Goal: Book appointment/travel/reservation

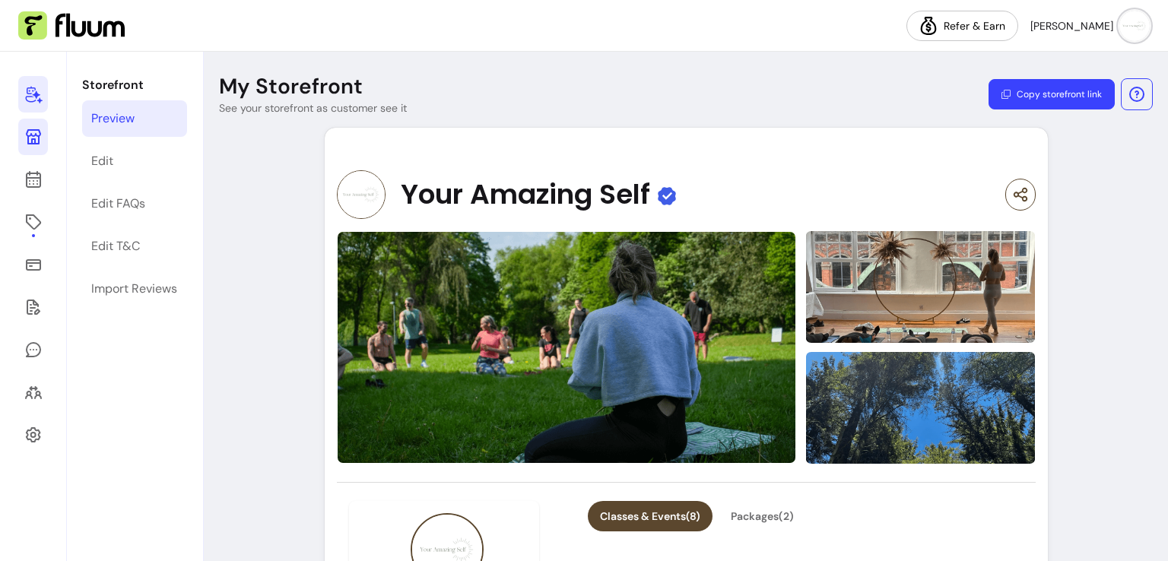
scroll to position [407, 0]
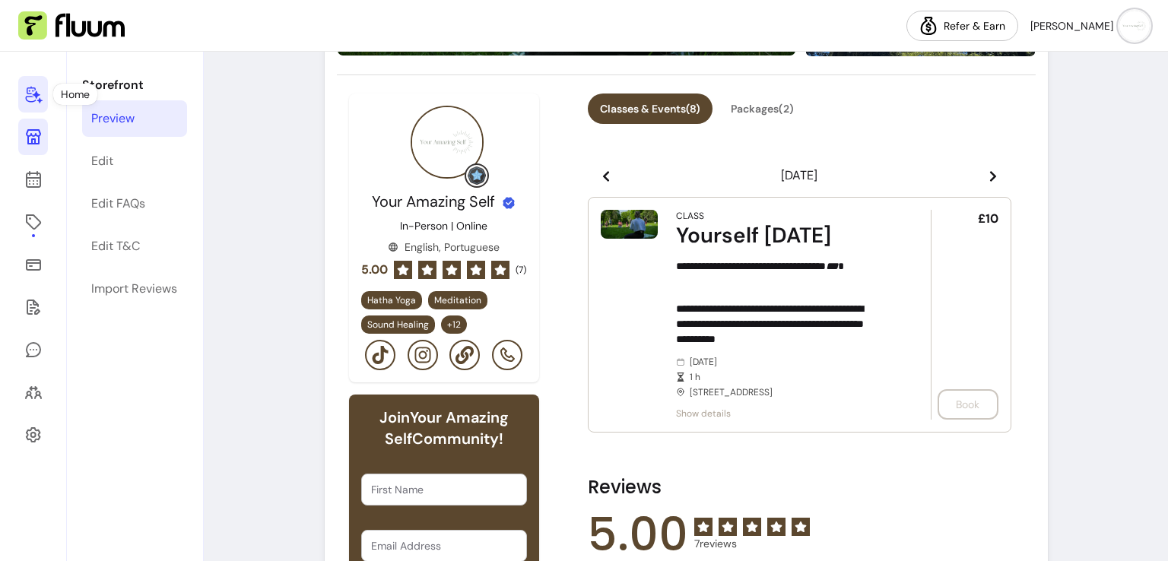
click at [38, 106] on link at bounding box center [33, 94] width 30 height 36
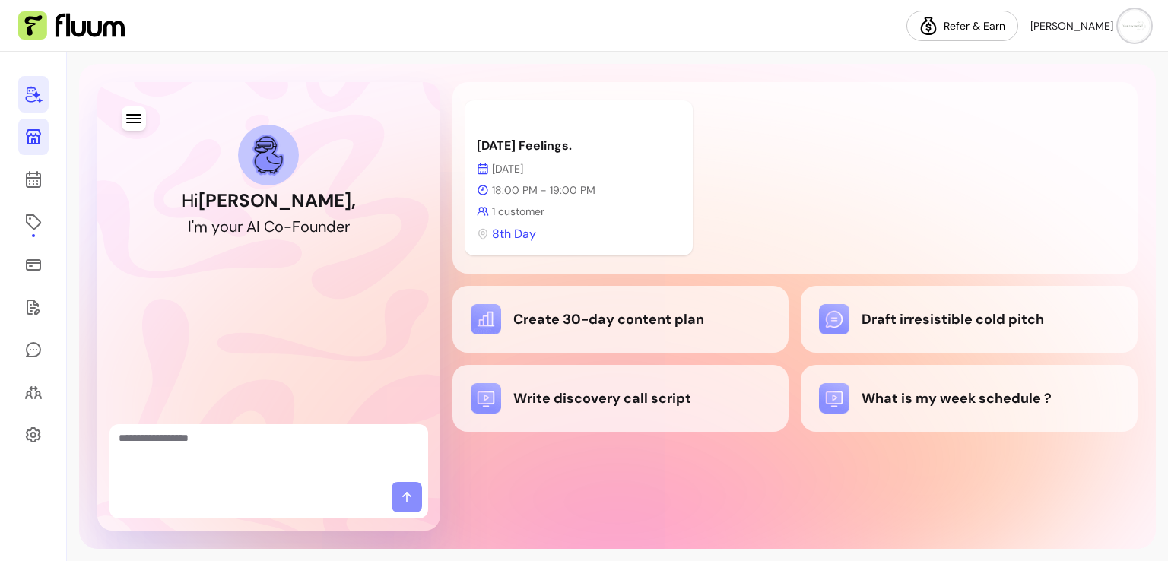
click at [35, 144] on icon at bounding box center [33, 136] width 15 height 15
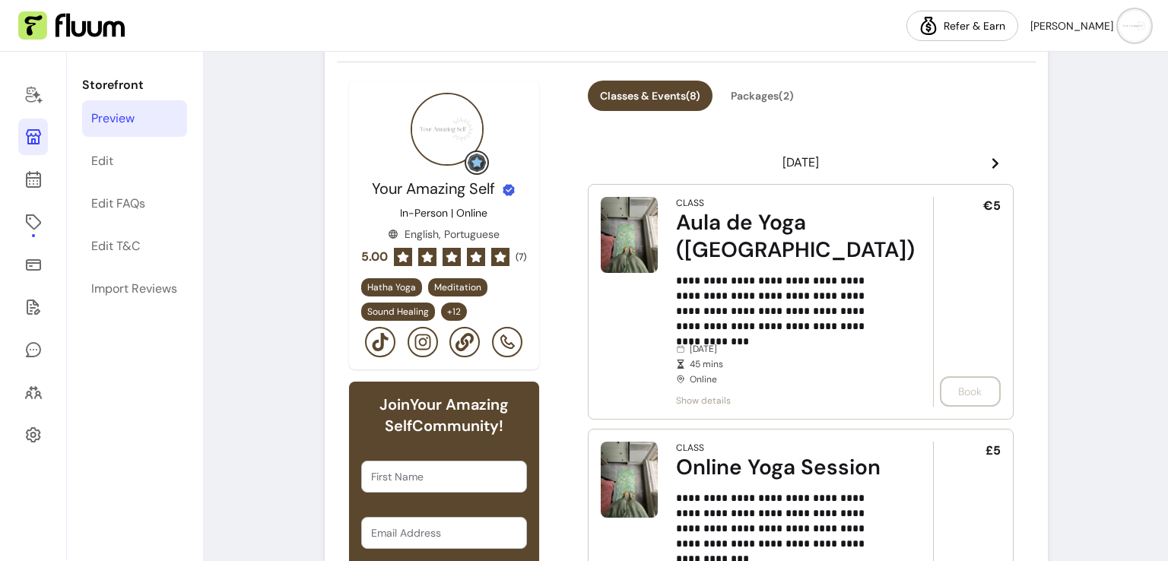
scroll to position [428, 0]
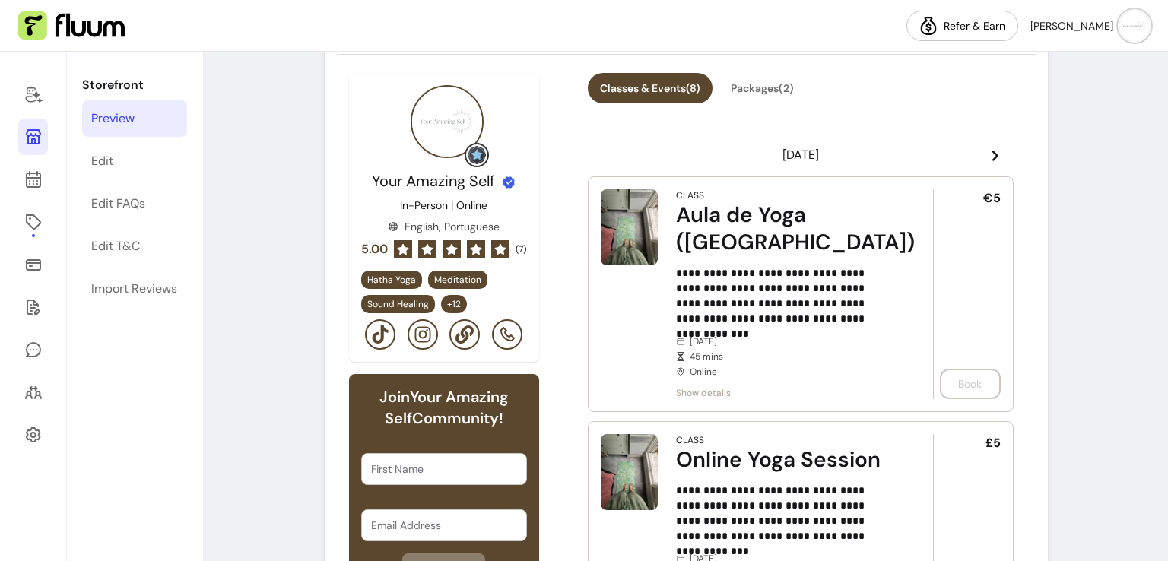
click at [989, 150] on icon at bounding box center [995, 156] width 12 height 12
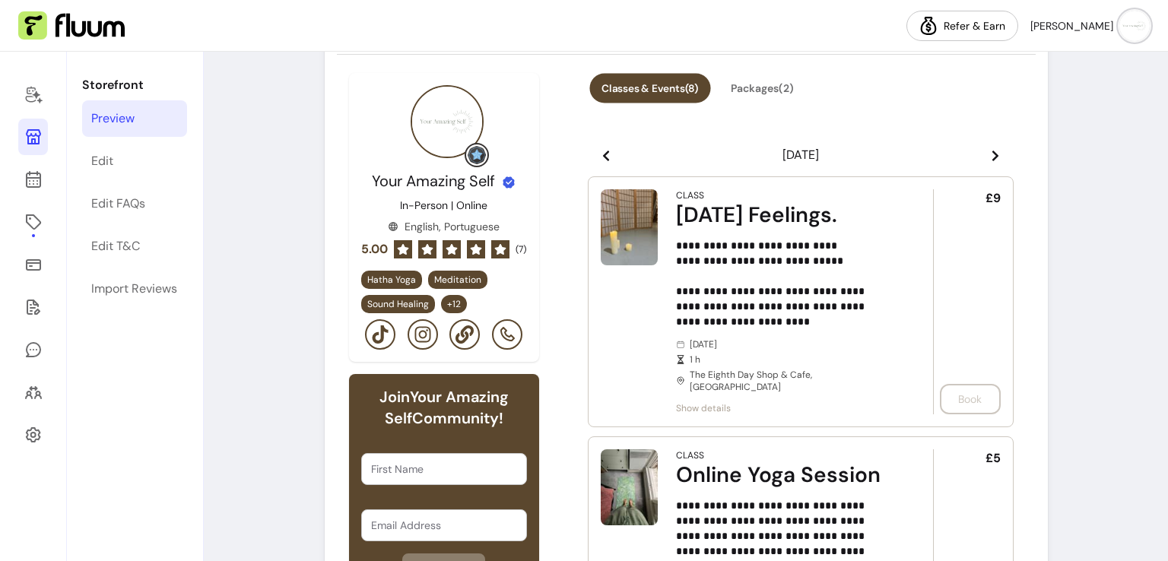
click at [697, 78] on button "Classes & Events ( 8 )" at bounding box center [649, 89] width 121 height 30
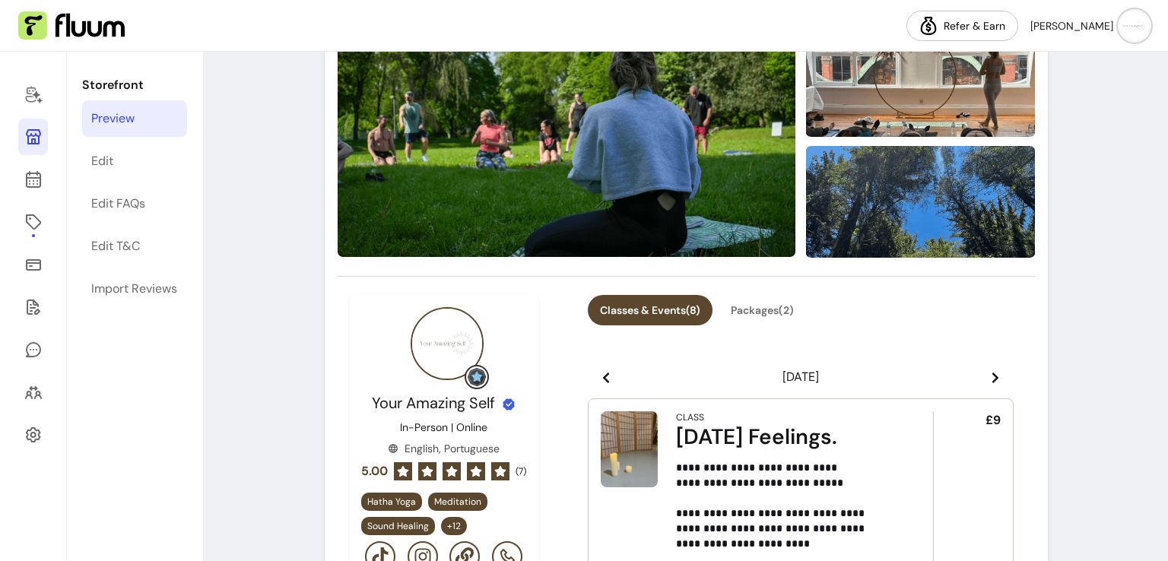
scroll to position [301, 0]
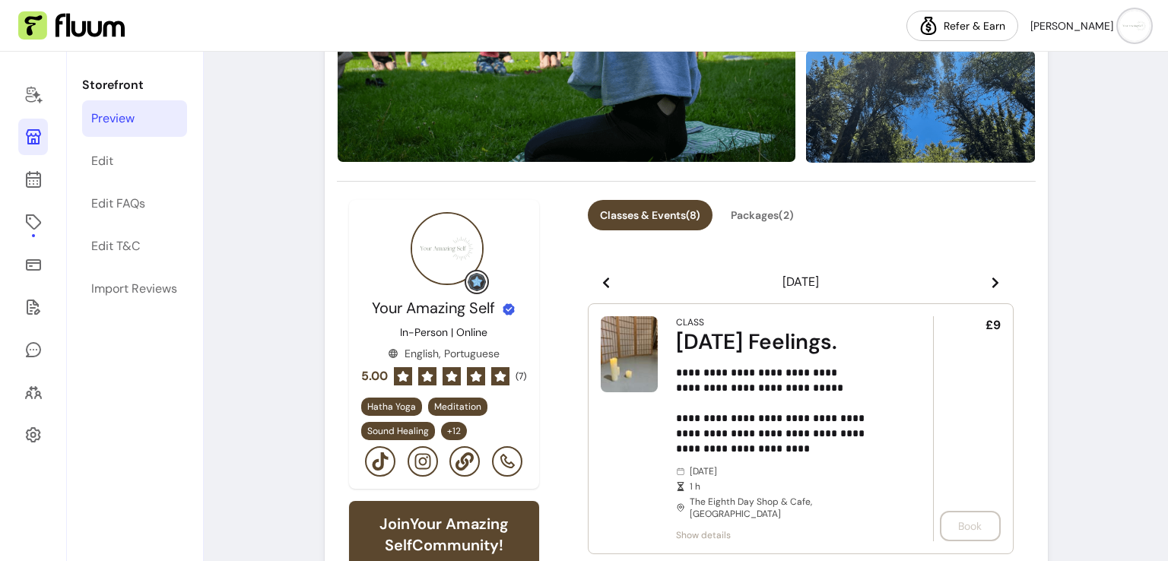
click at [989, 273] on span at bounding box center [995, 282] width 12 height 18
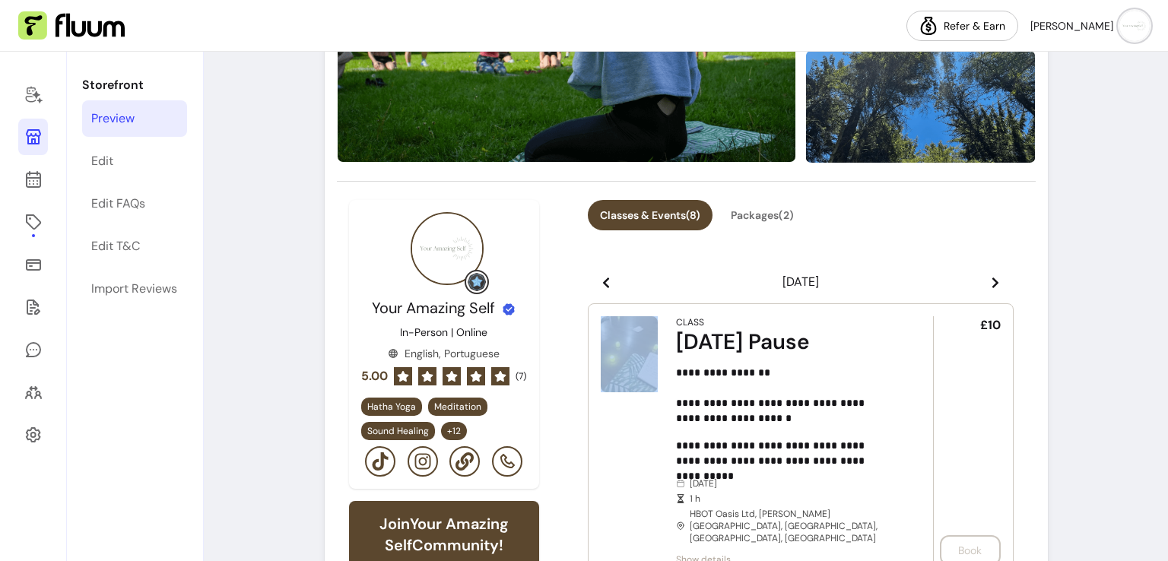
click at [989, 273] on span at bounding box center [995, 282] width 12 height 18
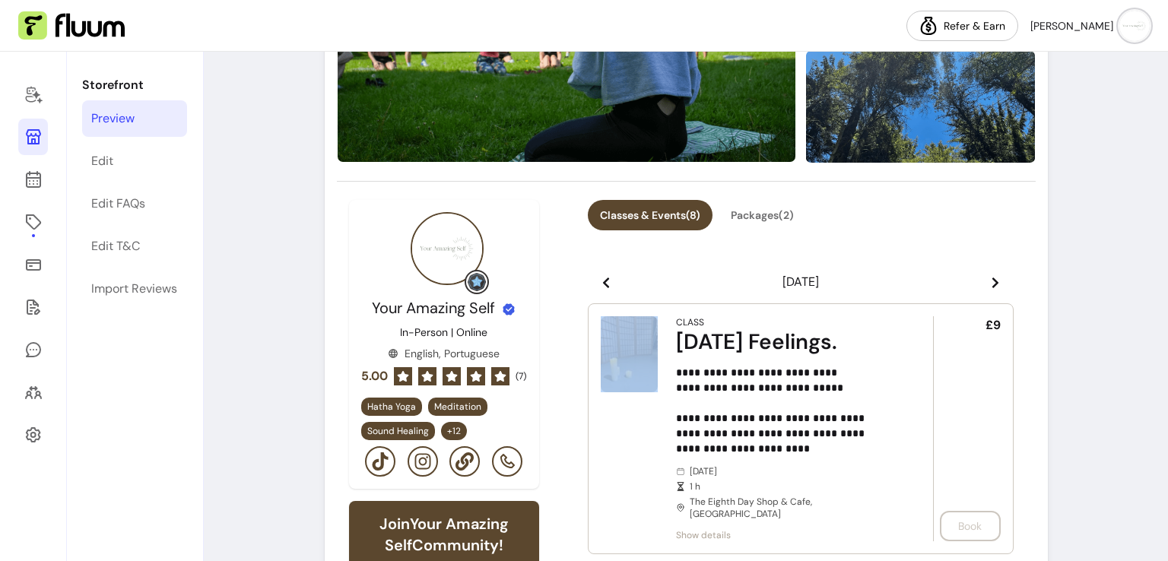
click at [989, 273] on span at bounding box center [995, 282] width 12 height 18
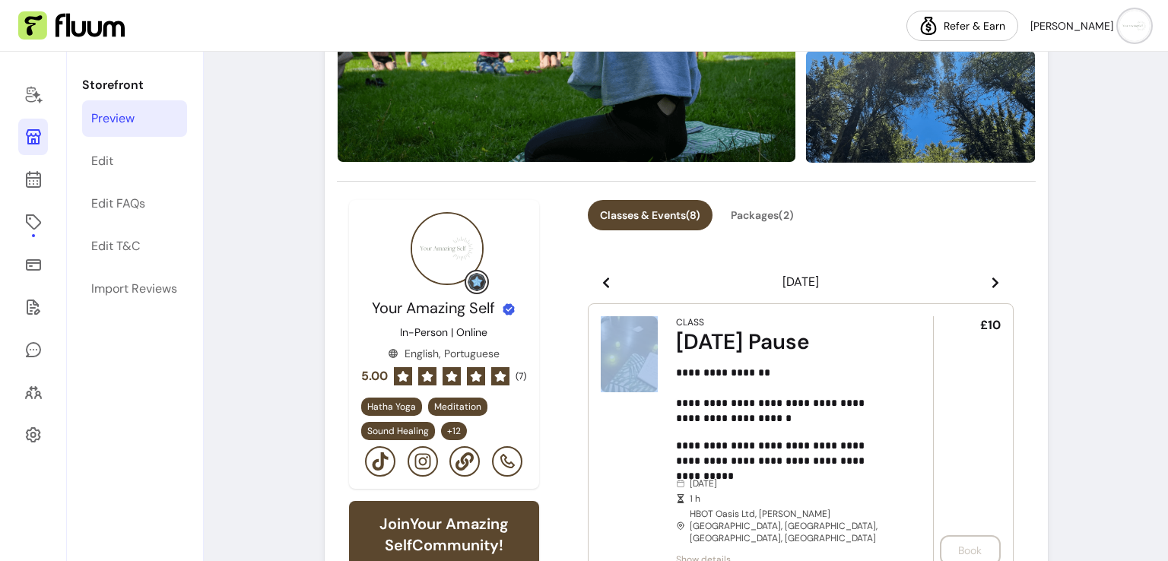
click at [989, 273] on span at bounding box center [995, 282] width 12 height 18
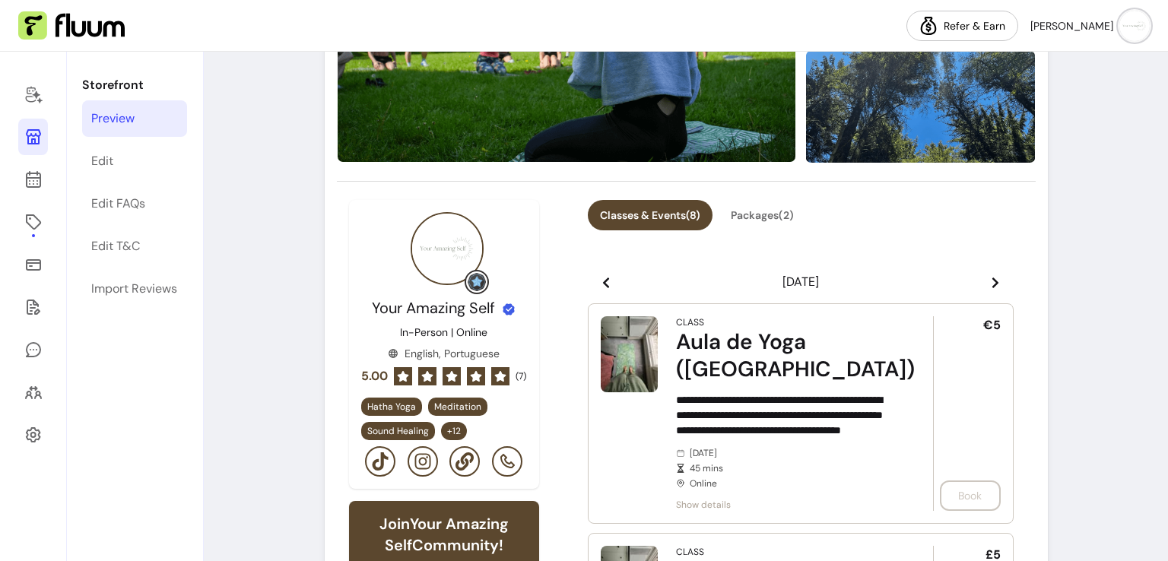
click at [989, 273] on span at bounding box center [995, 282] width 12 height 18
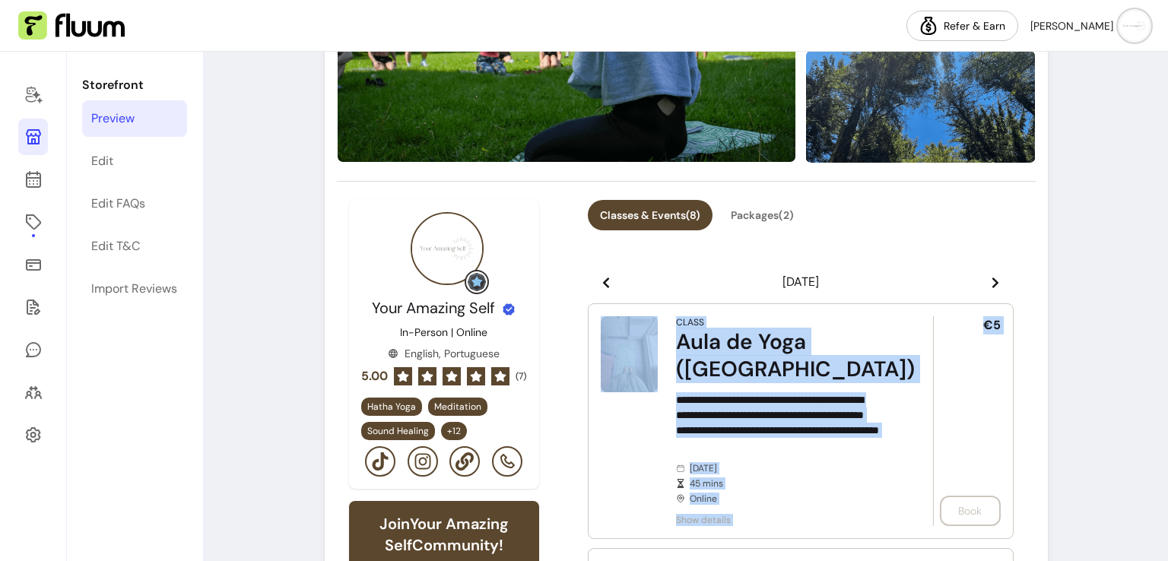
click at [989, 273] on span at bounding box center [995, 282] width 12 height 18
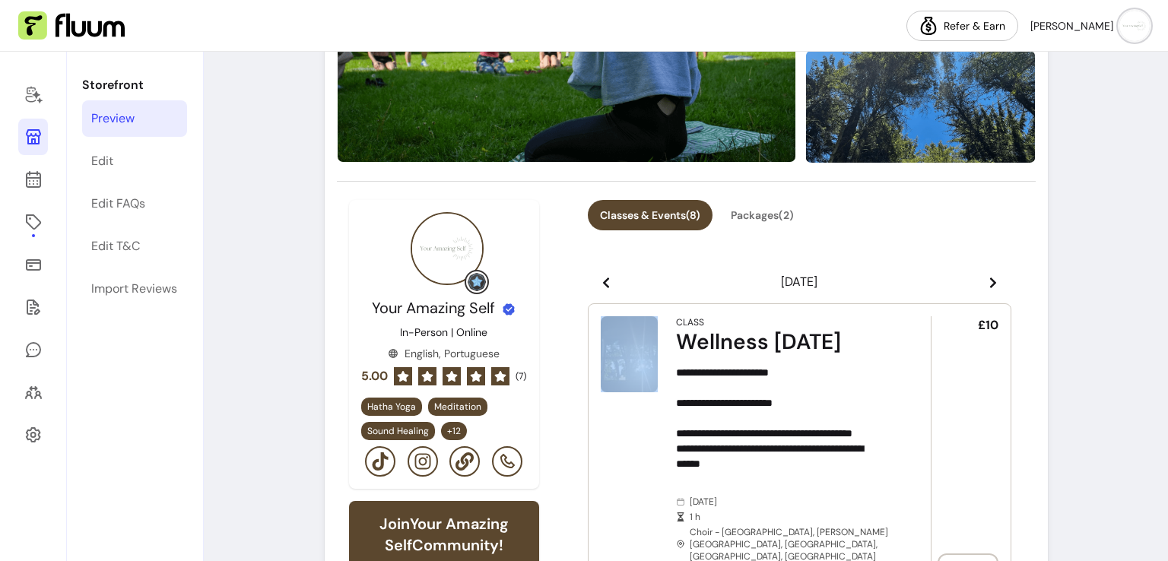
click at [987, 273] on span at bounding box center [993, 282] width 12 height 18
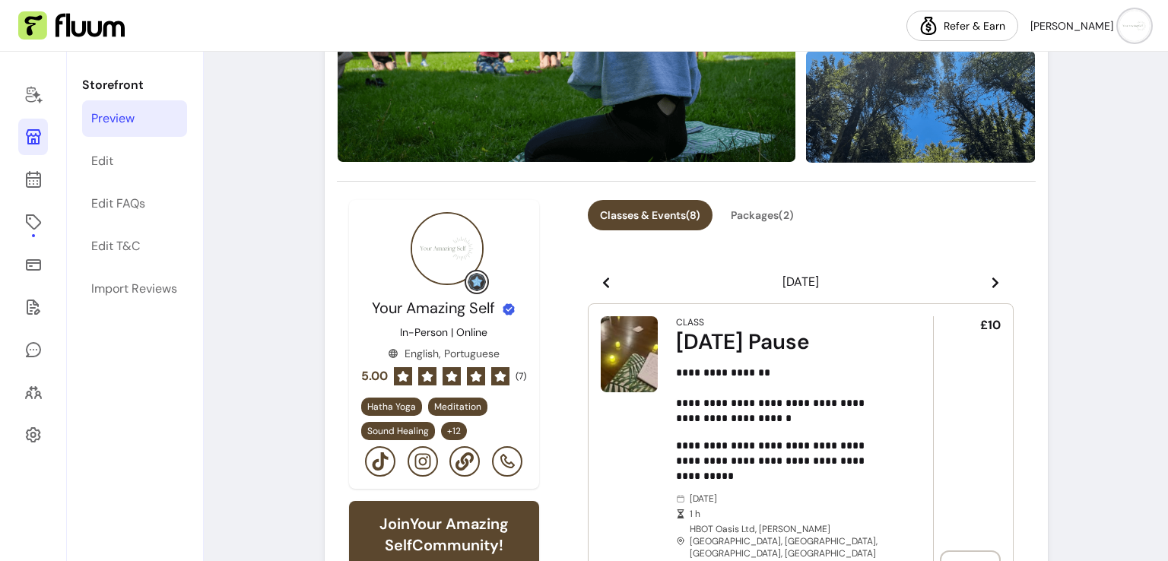
click at [989, 273] on span at bounding box center [995, 282] width 12 height 18
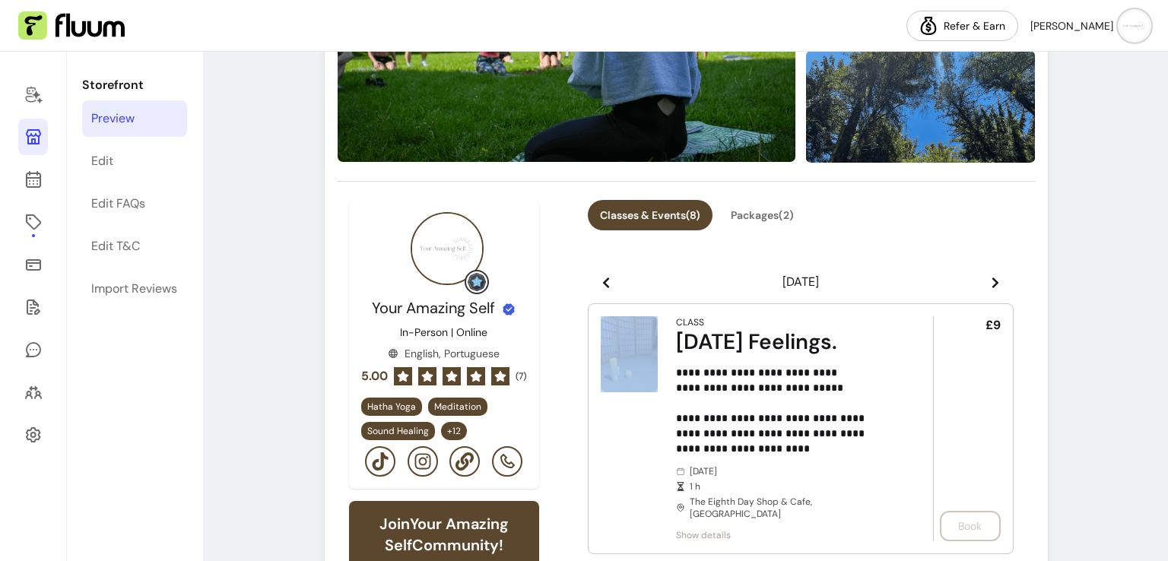
click at [989, 273] on span at bounding box center [995, 282] width 12 height 18
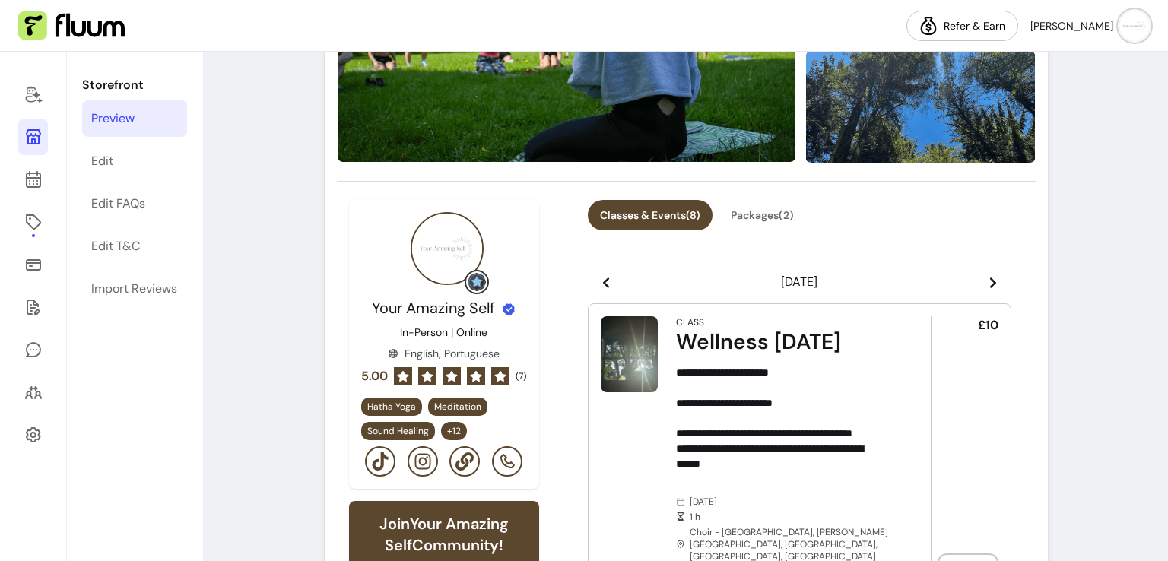
click at [987, 273] on span at bounding box center [993, 282] width 12 height 18
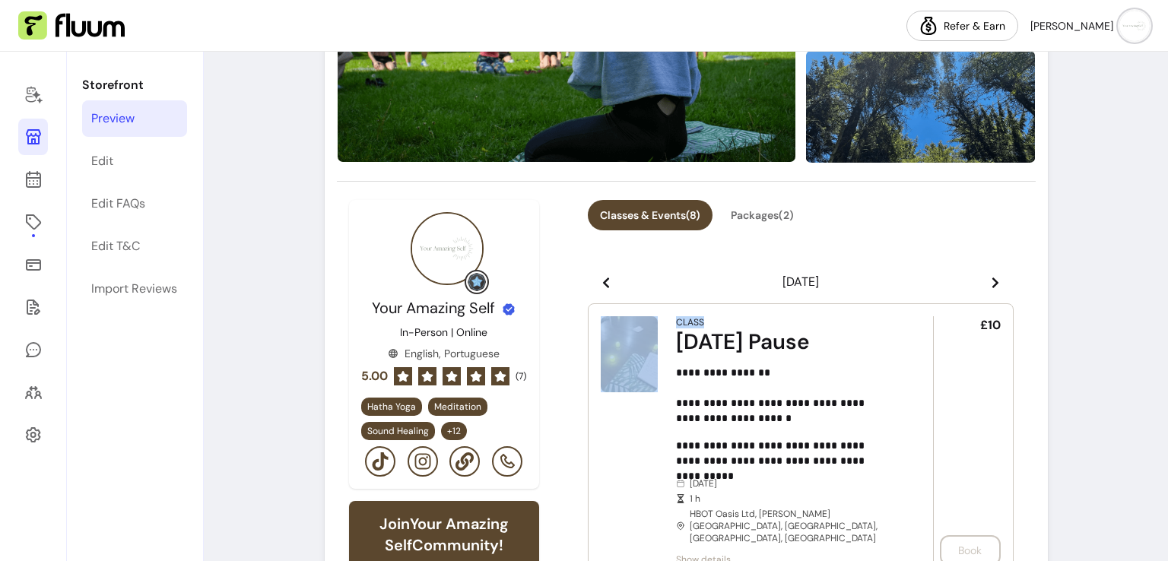
click at [989, 273] on span at bounding box center [995, 282] width 12 height 18
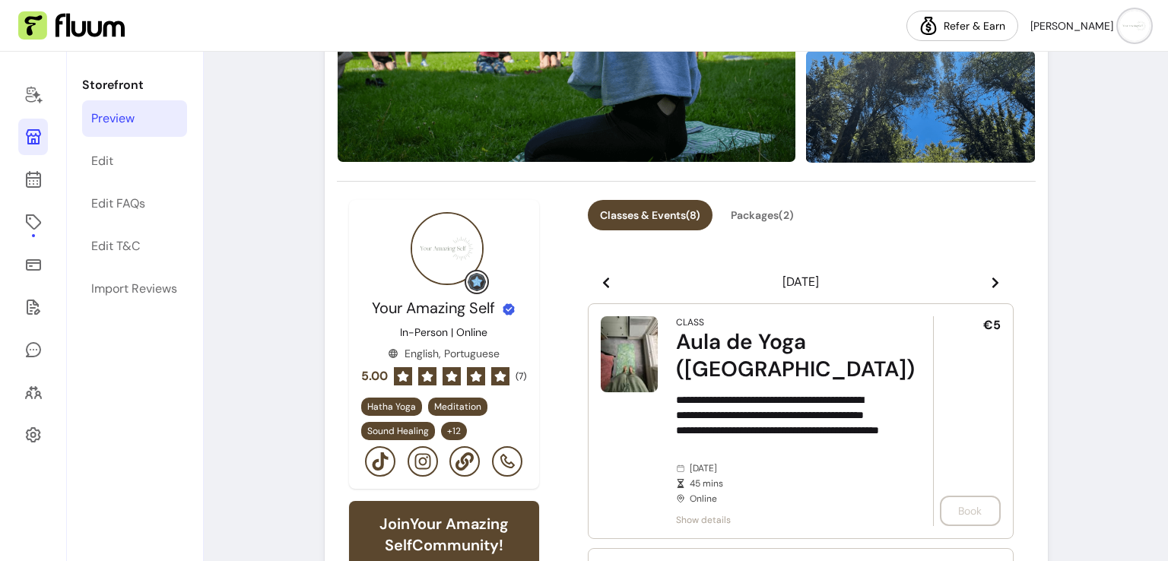
click at [989, 273] on span at bounding box center [995, 282] width 12 height 18
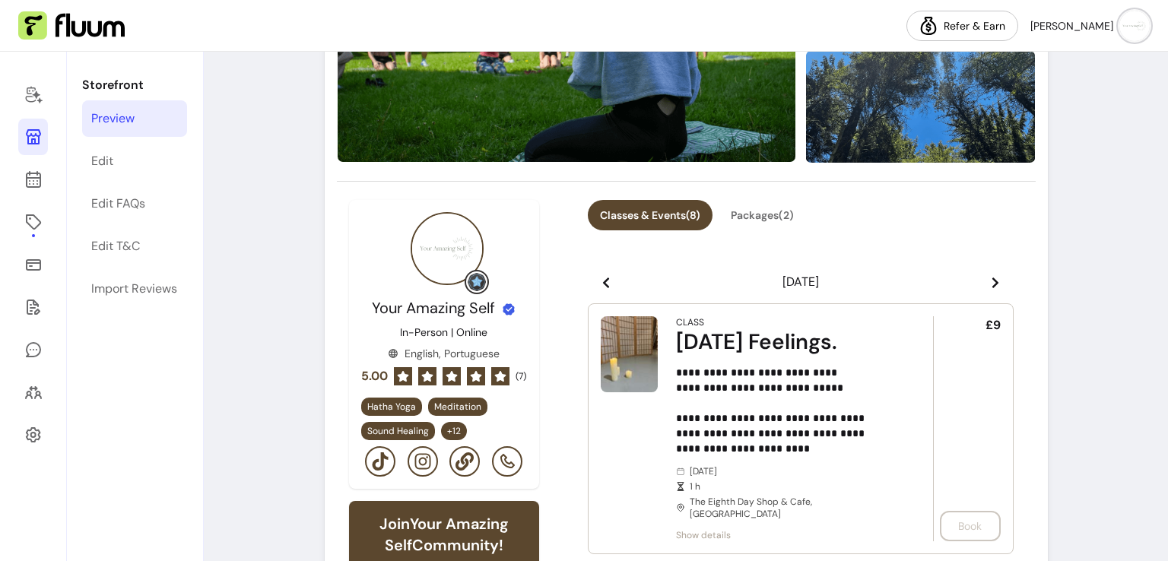
click at [989, 273] on span at bounding box center [995, 282] width 12 height 18
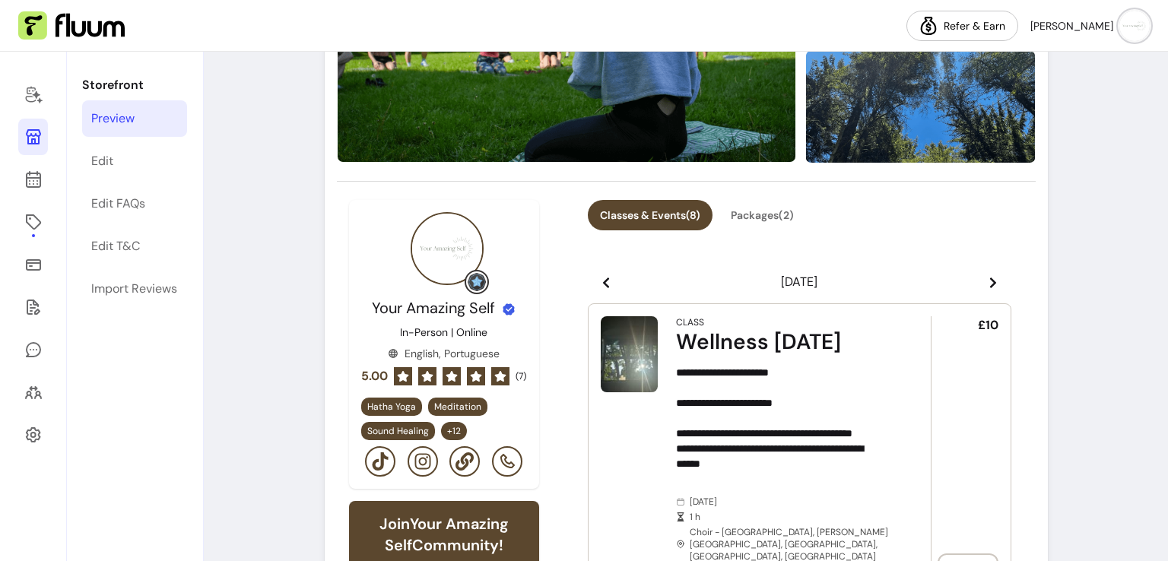
click at [987, 273] on span at bounding box center [993, 282] width 12 height 18
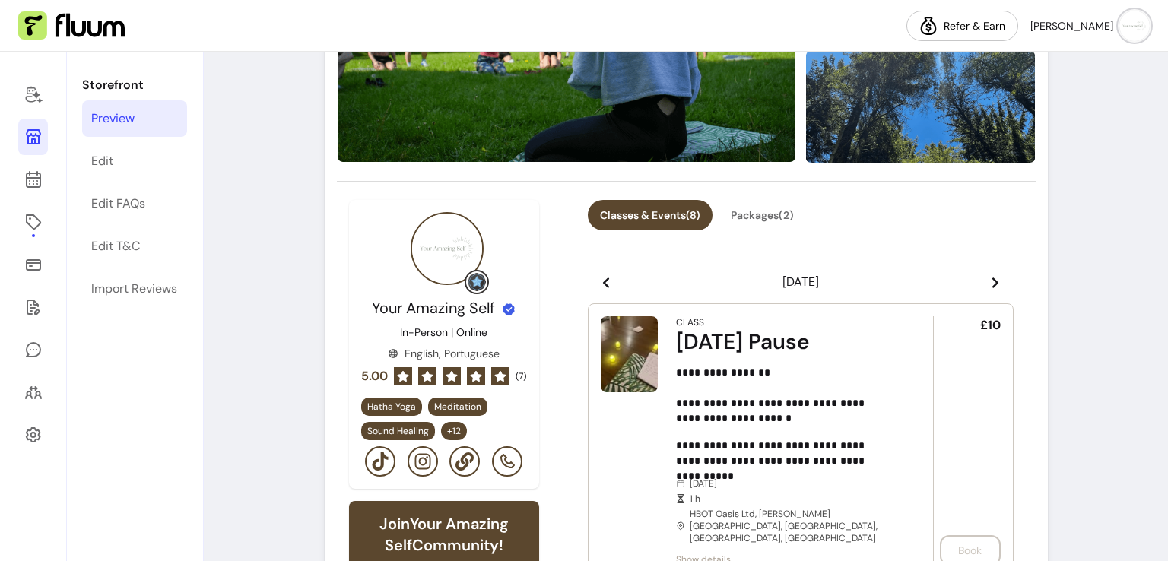
click at [989, 273] on span at bounding box center [995, 282] width 12 height 18
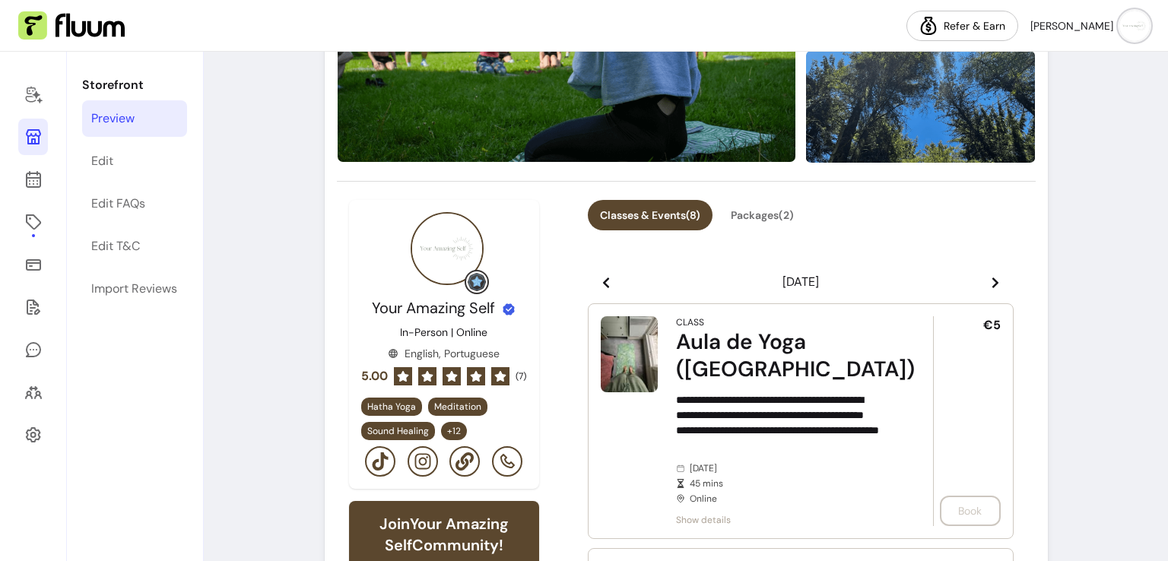
click at [989, 273] on span at bounding box center [995, 282] width 12 height 18
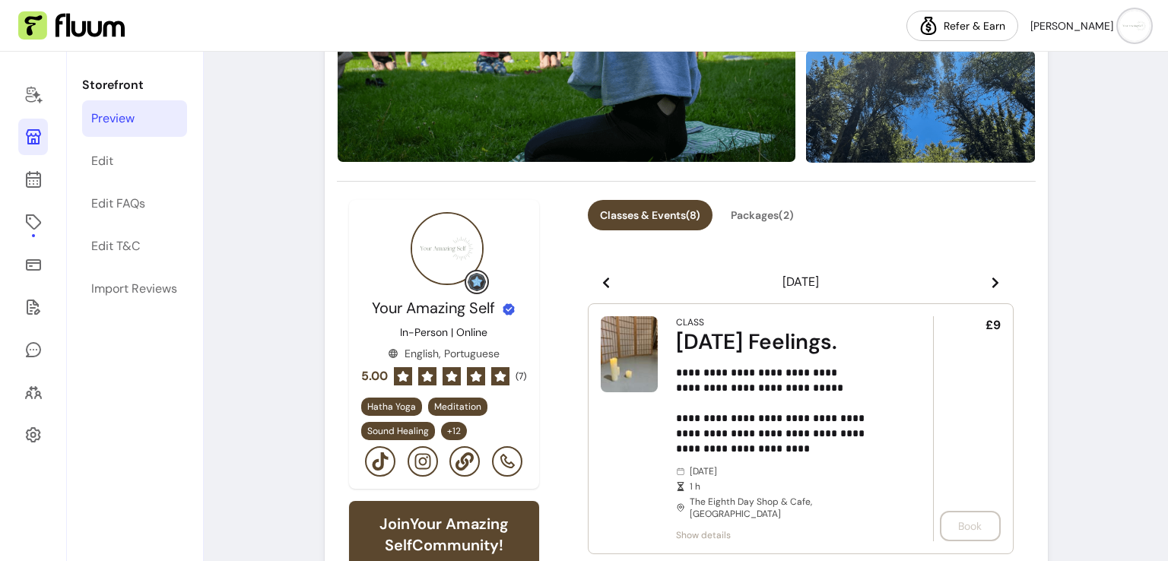
click at [989, 273] on span at bounding box center [995, 282] width 12 height 18
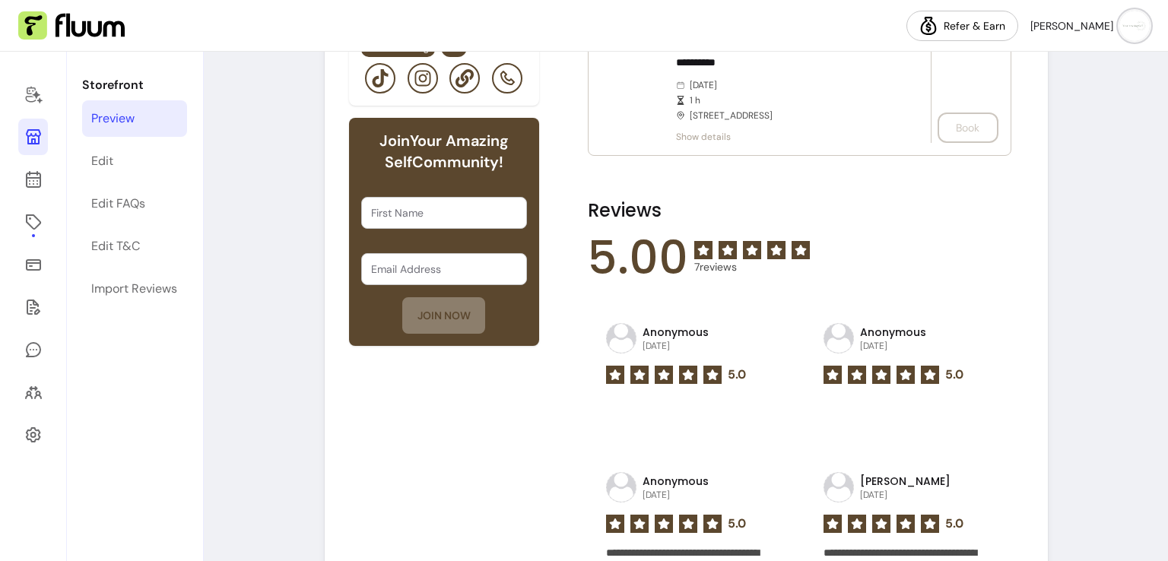
scroll to position [687, 0]
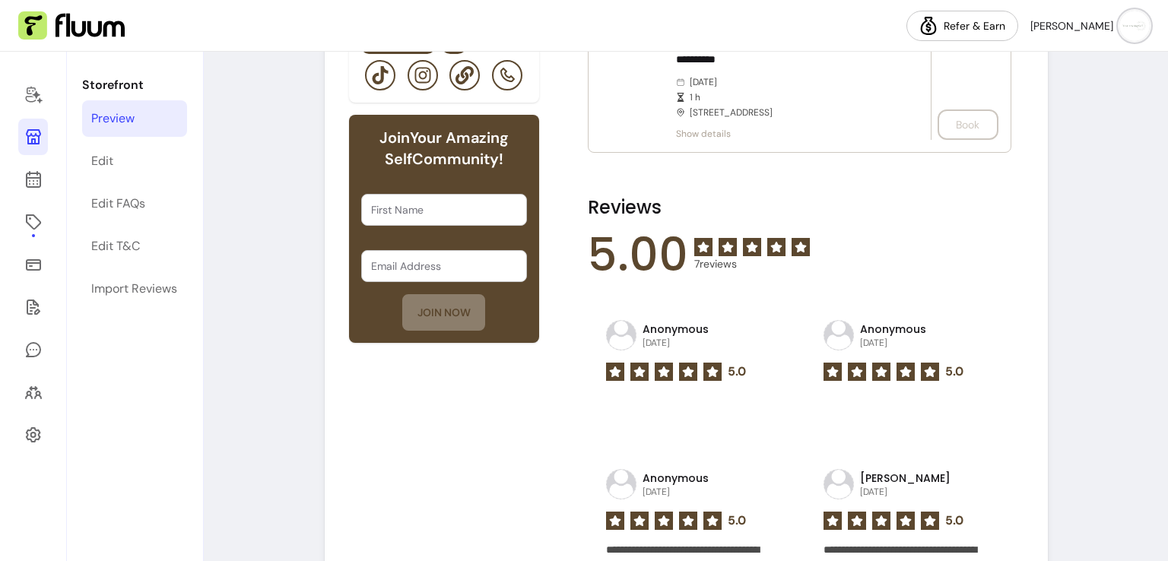
click at [702, 138] on span "Show details" at bounding box center [782, 134] width 212 height 12
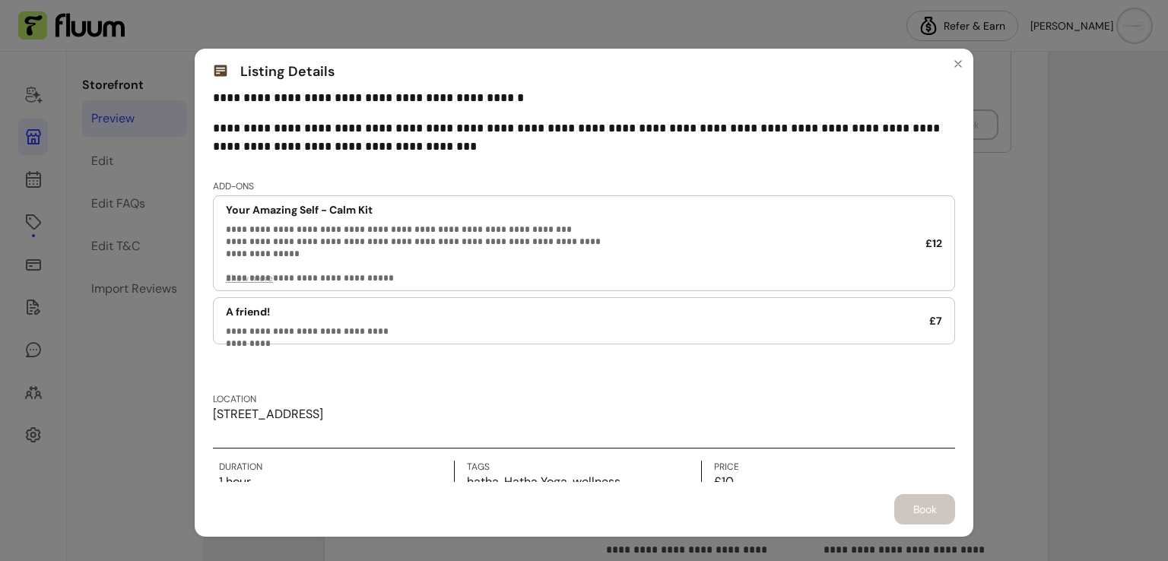
scroll to position [108, 0]
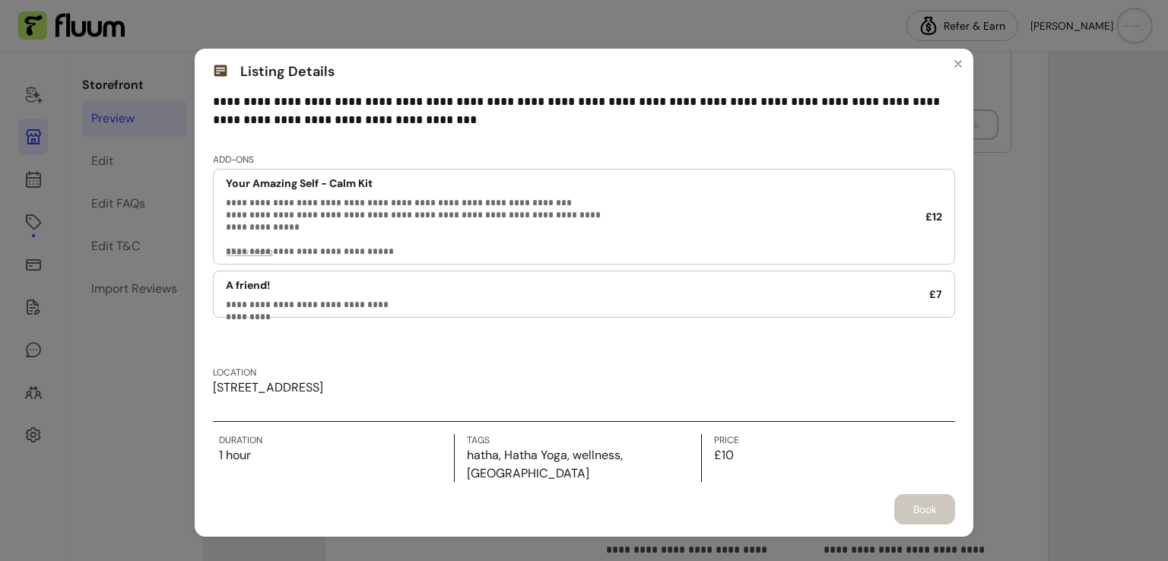
click at [910, 512] on div "Book" at bounding box center [584, 509] width 742 height 30
click at [952, 66] on icon "Close" at bounding box center [958, 64] width 12 height 12
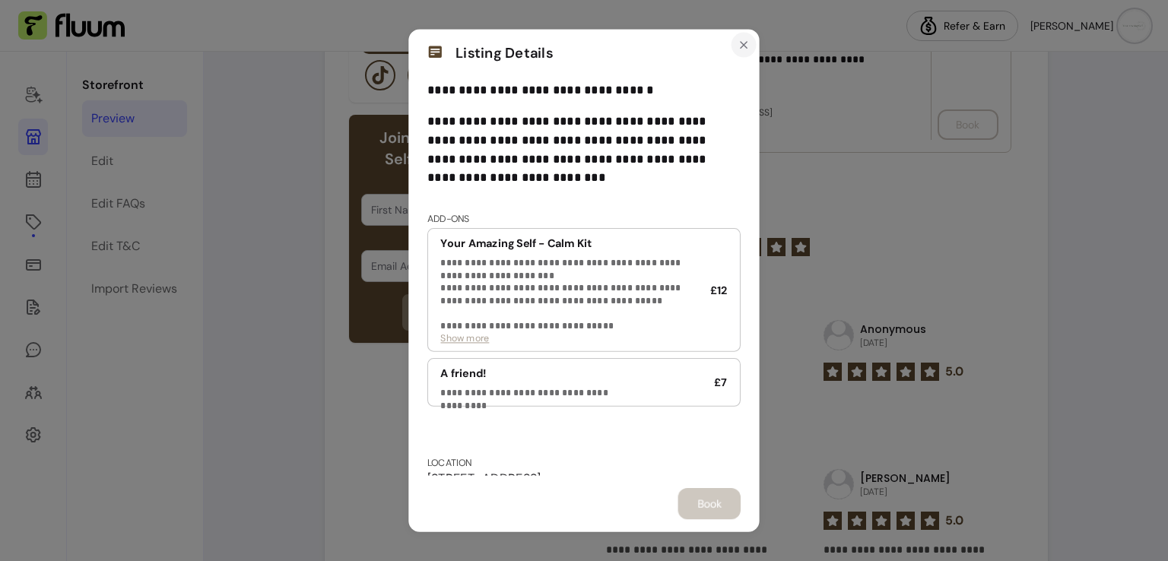
scroll to position [0, 0]
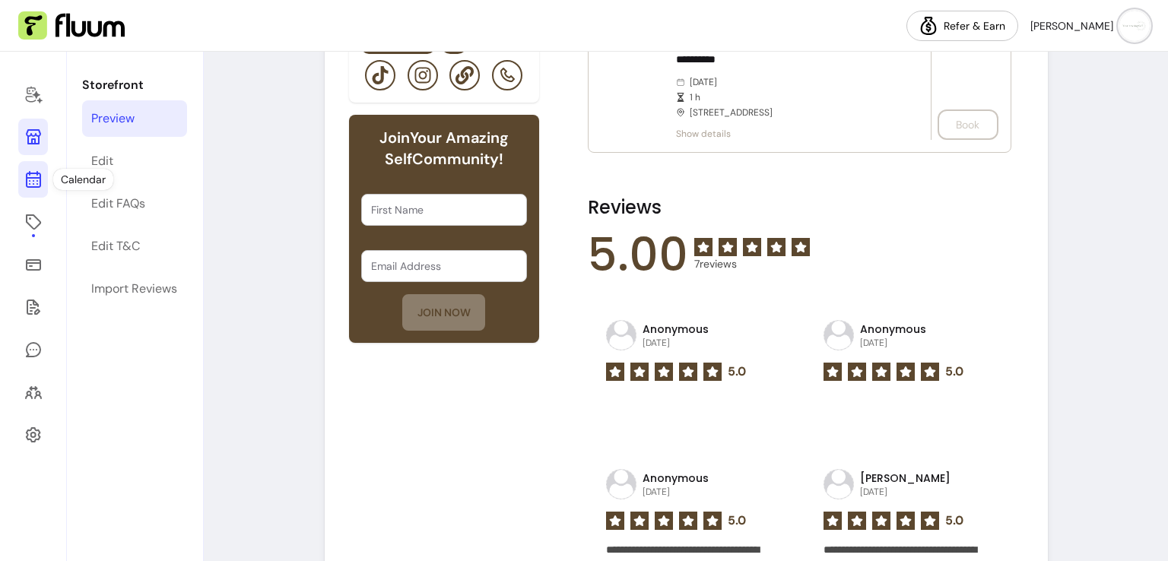
click at [33, 170] on icon at bounding box center [33, 179] width 18 height 18
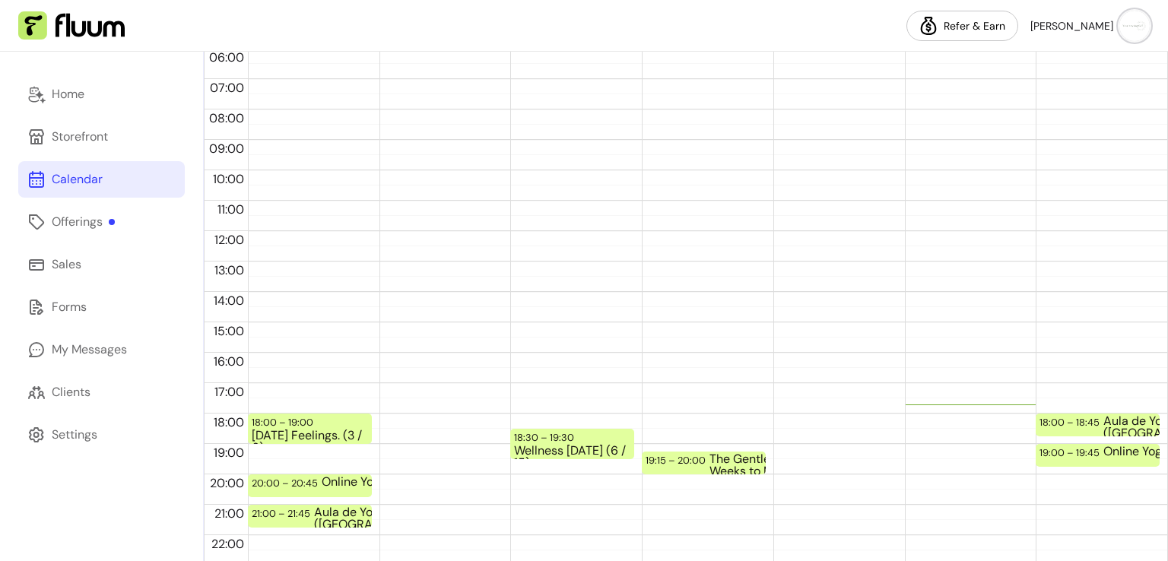
scroll to position [299, 0]
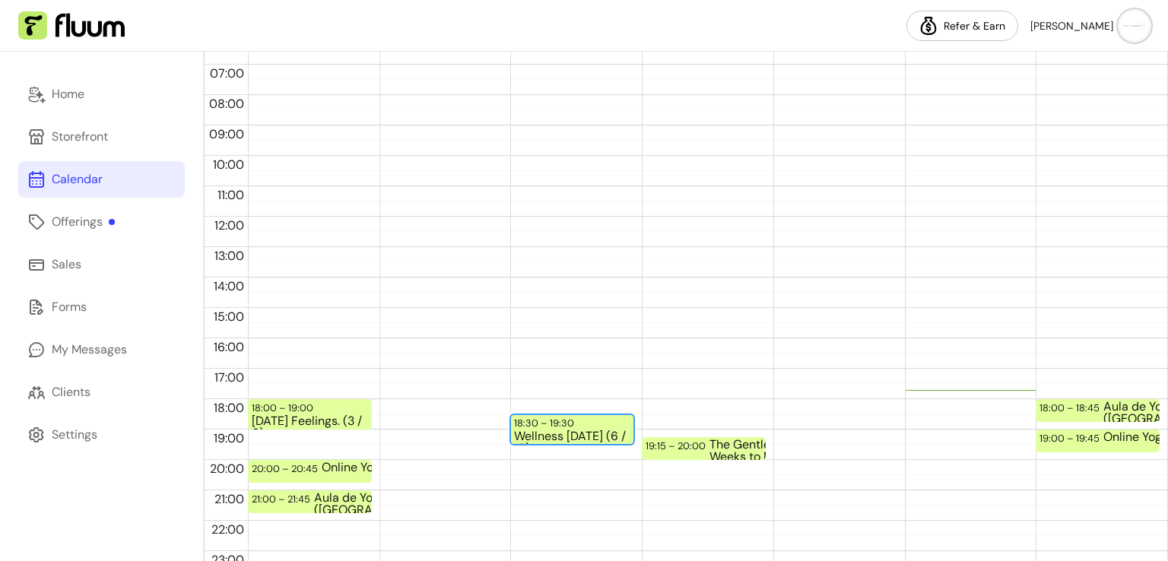
click at [602, 425] on div "18:30 – 19:30 Wellness [DATE] (6 / 15)" at bounding box center [572, 429] width 124 height 30
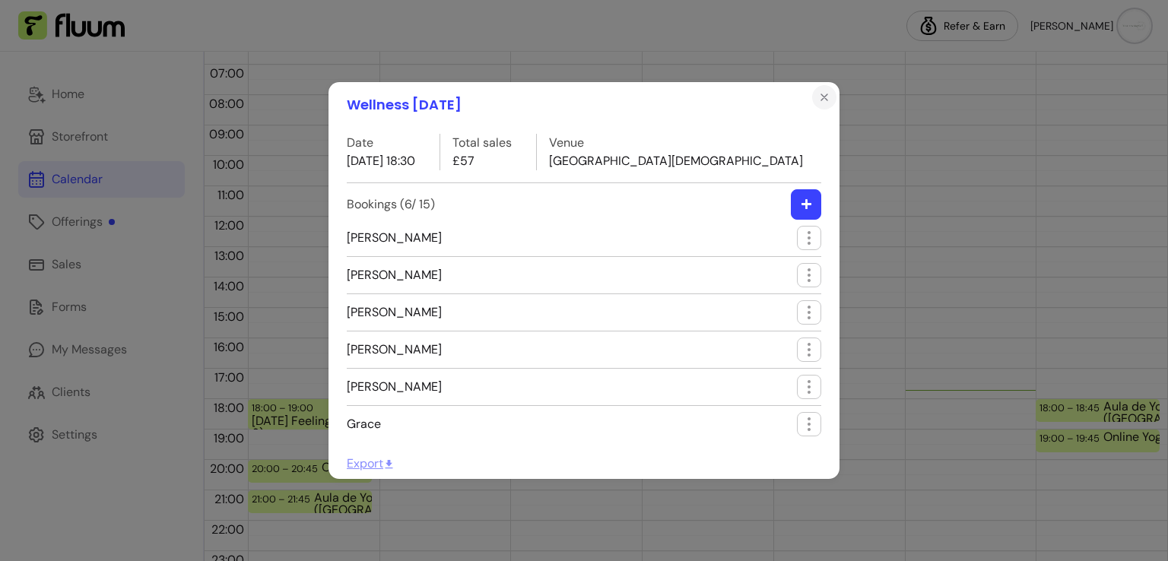
click at [829, 98] on icon "Close" at bounding box center [824, 97] width 12 height 12
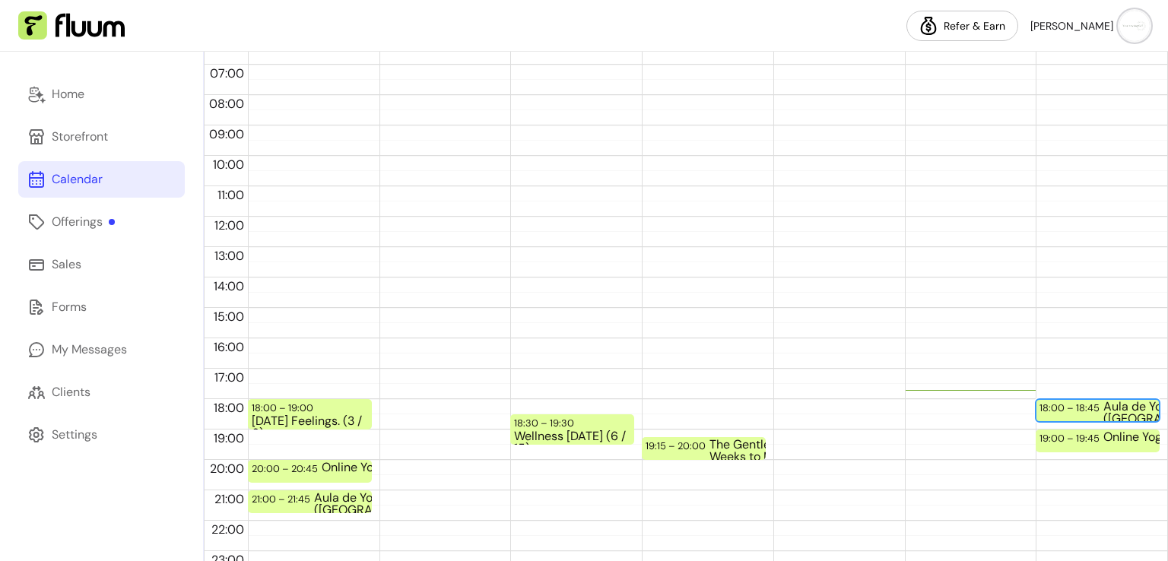
click at [1069, 404] on div "18:00 – 18:45" at bounding box center [1071, 408] width 64 height 14
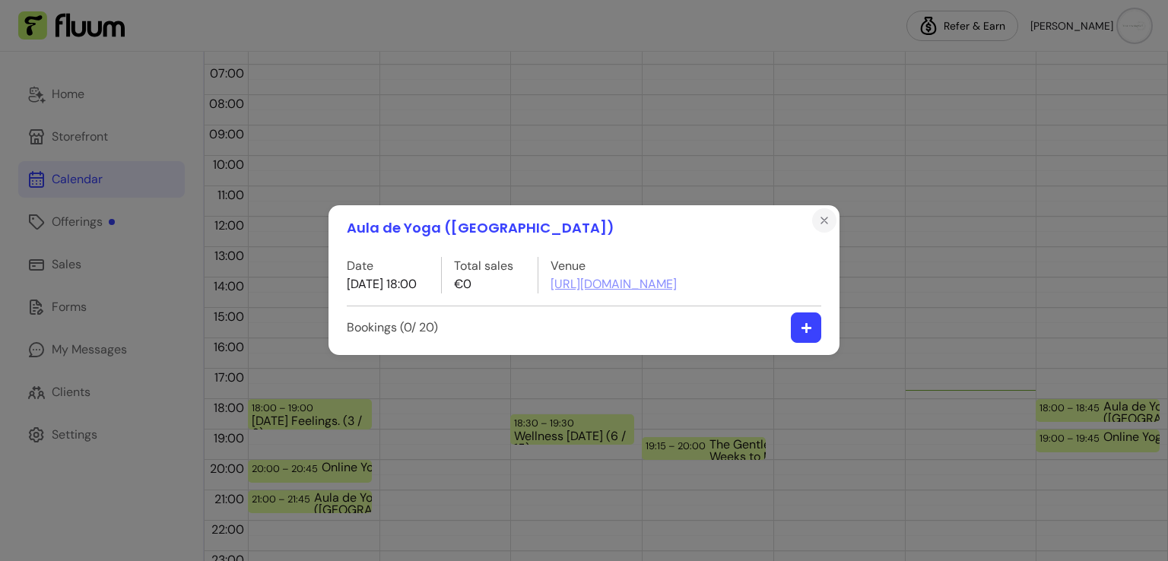
click at [827, 217] on icon "Close" at bounding box center [824, 220] width 6 height 6
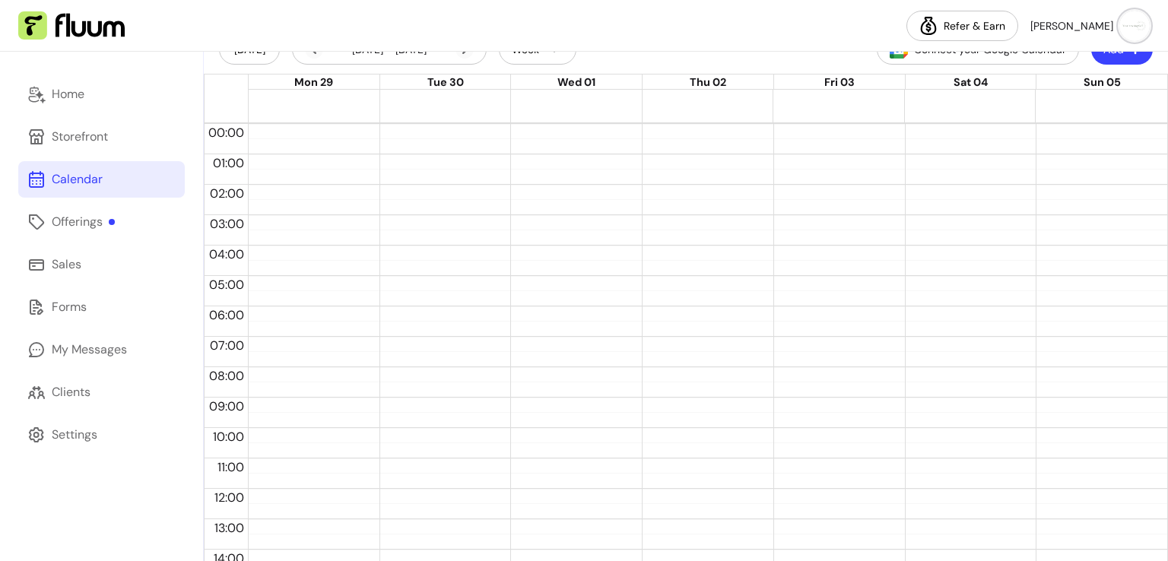
scroll to position [0, 0]
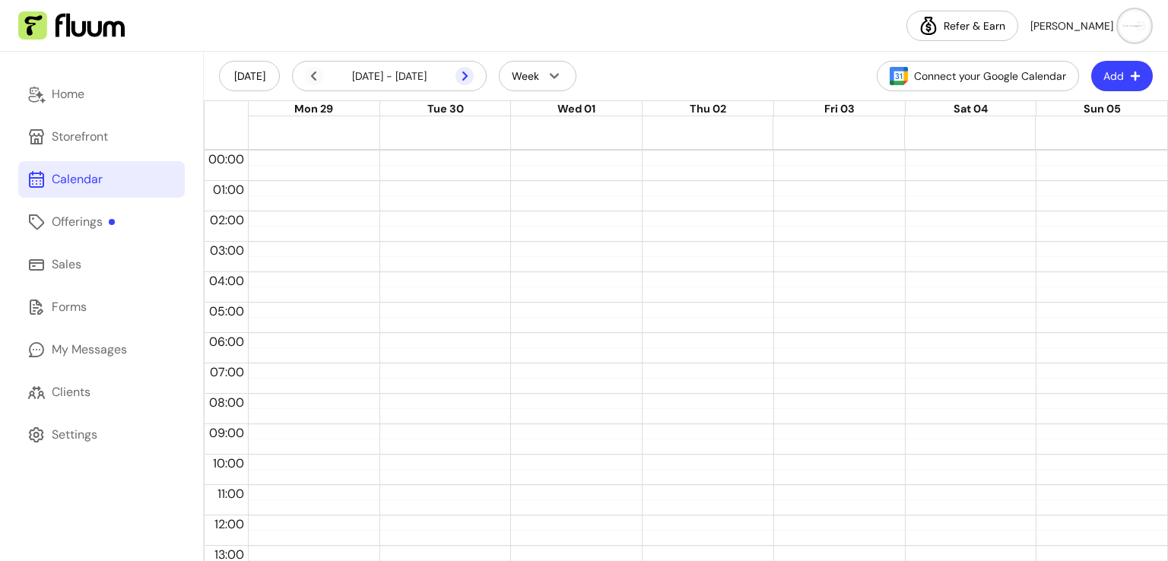
click at [465, 77] on icon at bounding box center [384, 96] width 258 height 217
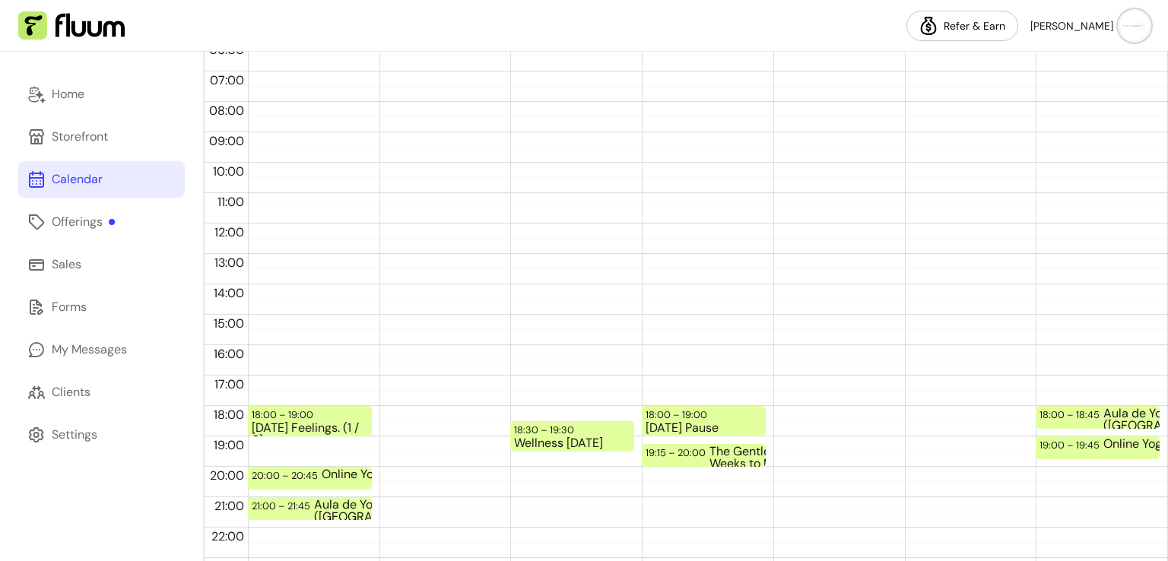
scroll to position [319, 0]
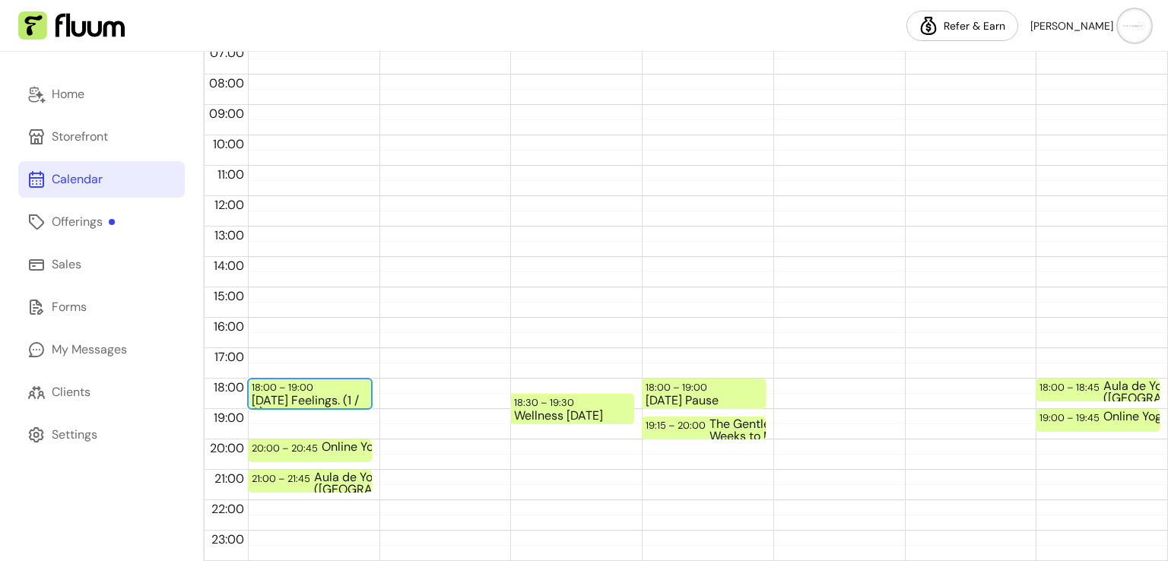
click at [346, 388] on div "18:00 – 19:00 [DATE] Feelings. (1 / 6)" at bounding box center [310, 394] width 124 height 30
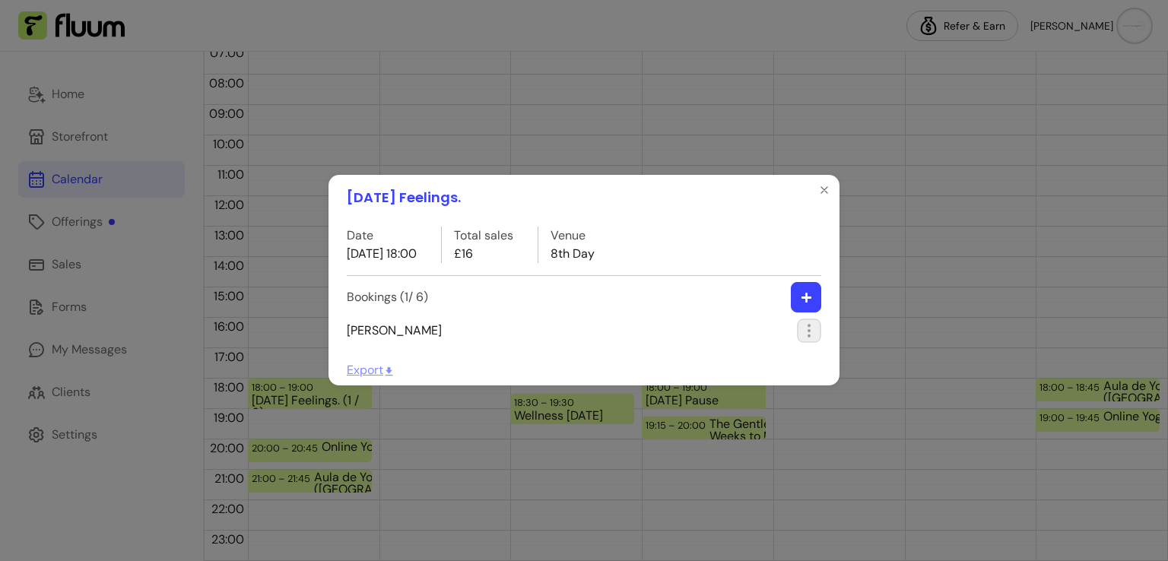
click at [809, 326] on icon "button" at bounding box center [887, 351] width 250 height 210
click at [721, 372] on span "Edit booking" at bounding box center [753, 365] width 111 height 15
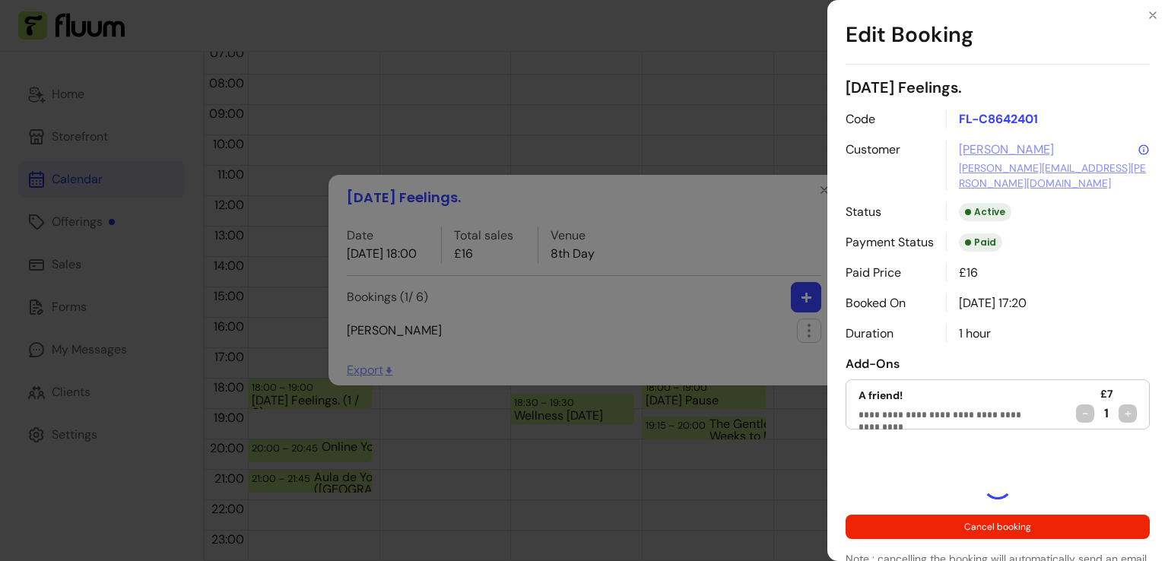
select select "**********"
select select "*****"
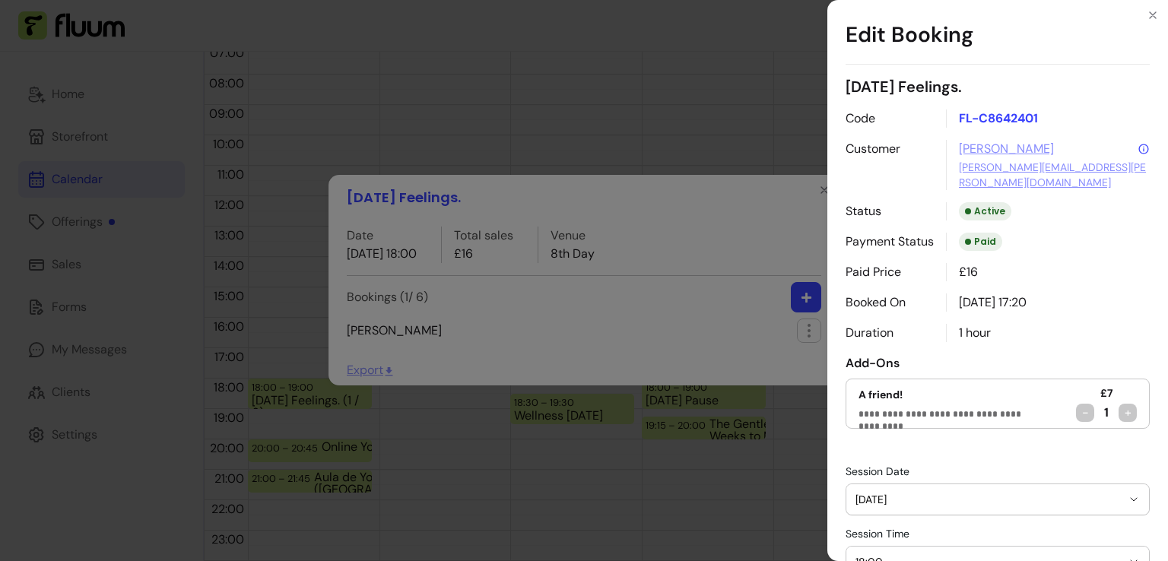
scroll to position [0, 0]
click at [1152, 10] on icon "Close" at bounding box center [1152, 15] width 12 height 12
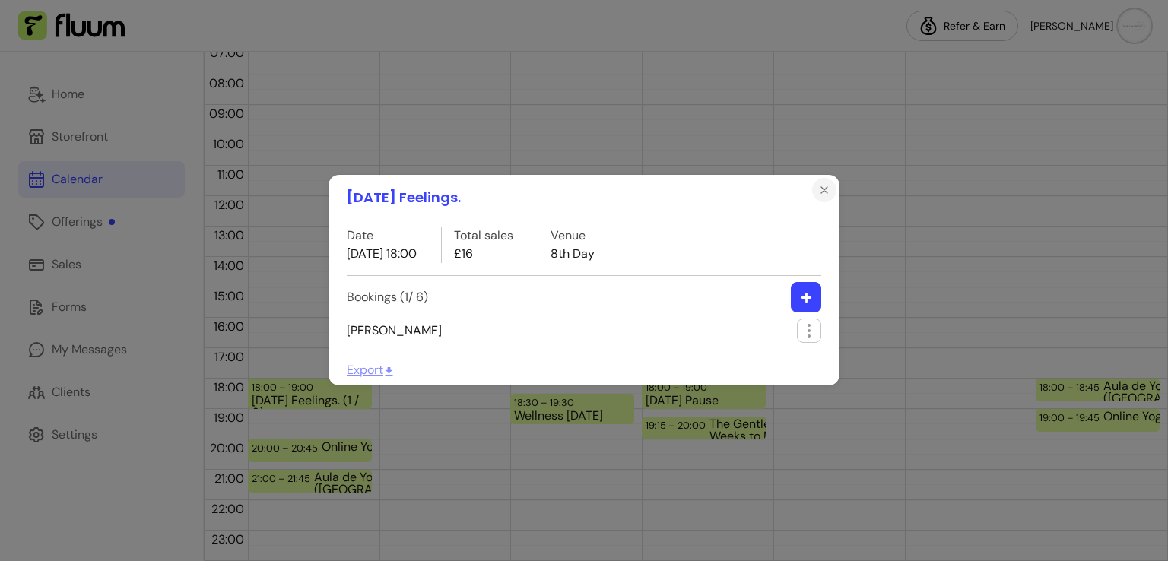
click at [820, 189] on icon "Close" at bounding box center [824, 190] width 12 height 12
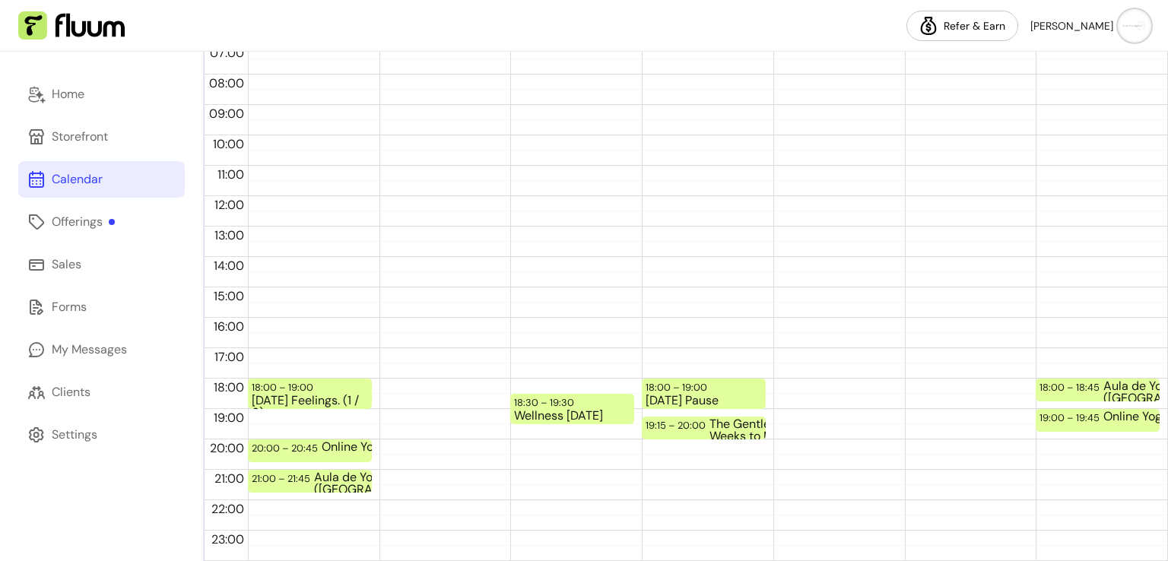
click at [1137, 35] on img at bounding box center [1134, 26] width 30 height 30
click at [1050, 63] on span "Dashboard" at bounding box center [1080, 62] width 111 height 15
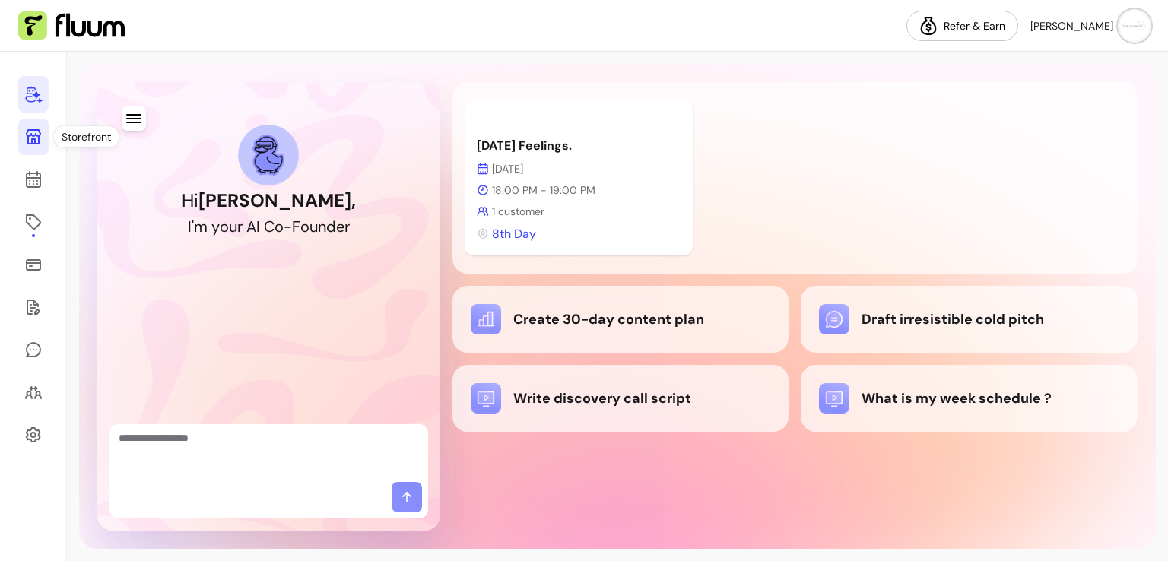
click at [41, 136] on icon at bounding box center [33, 137] width 18 height 18
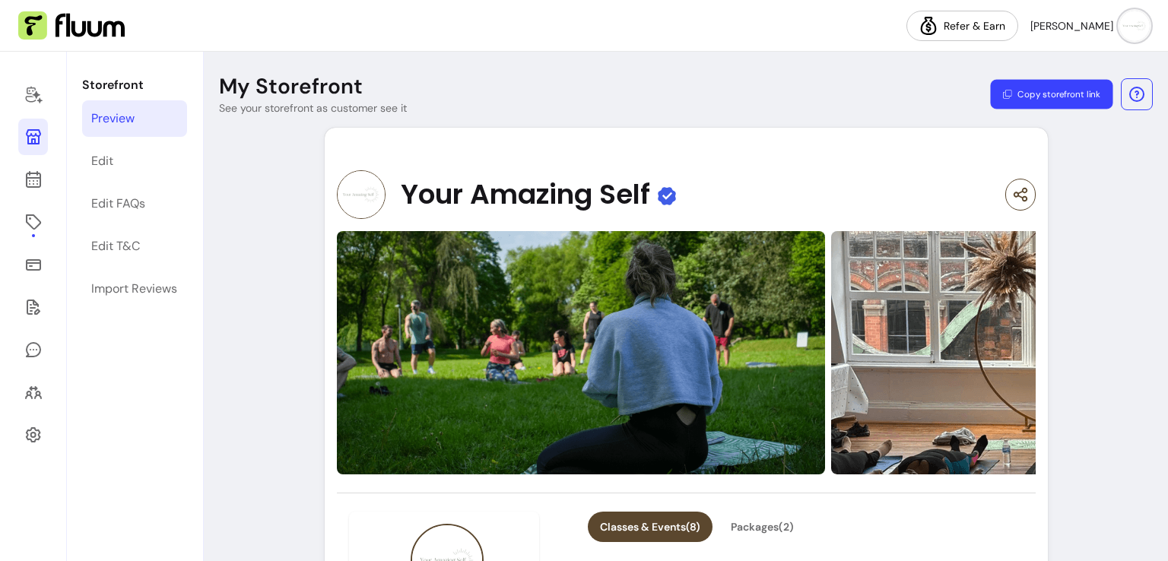
click at [1067, 103] on button "Copy storefront link" at bounding box center [1051, 95] width 122 height 30
